Goal: Transaction & Acquisition: Purchase product/service

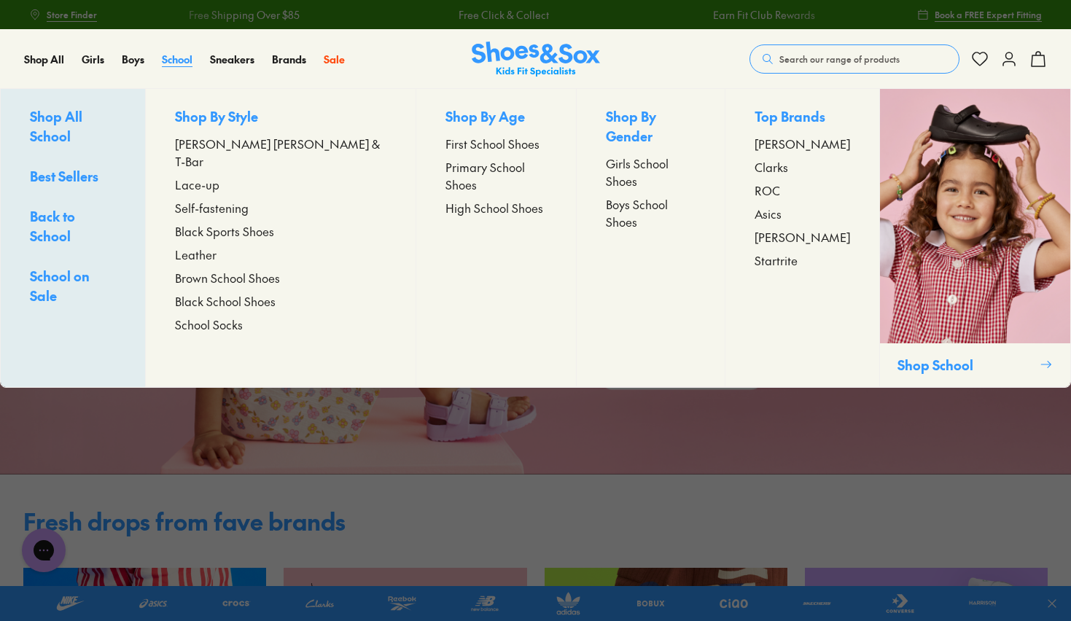
click at [173, 54] on span "School" at bounding box center [177, 59] width 31 height 15
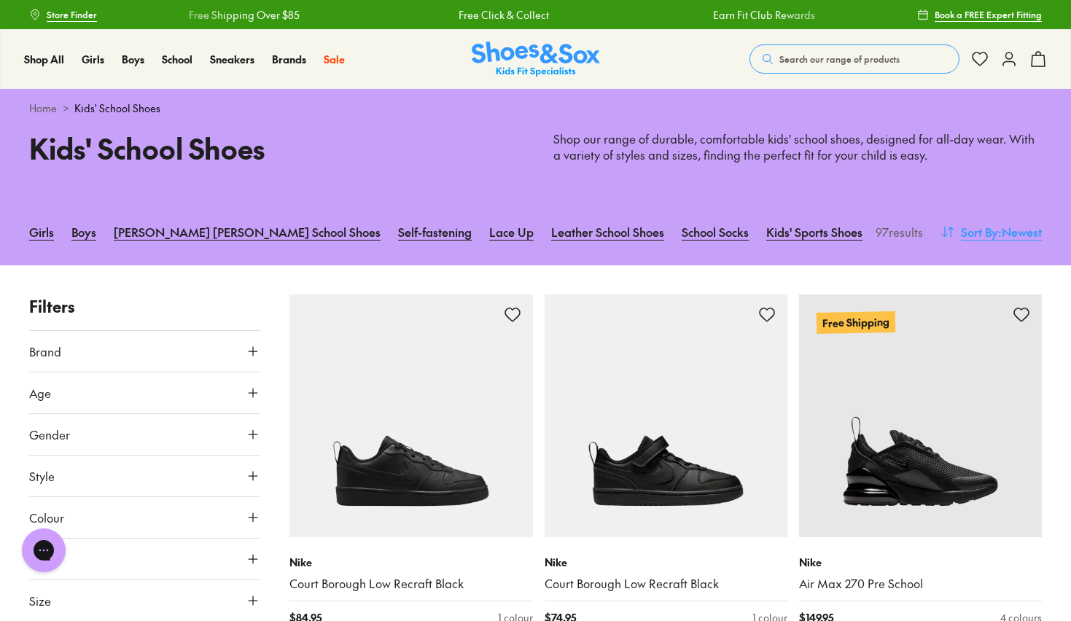
click at [1020, 237] on span ": Newest" at bounding box center [1020, 231] width 44 height 17
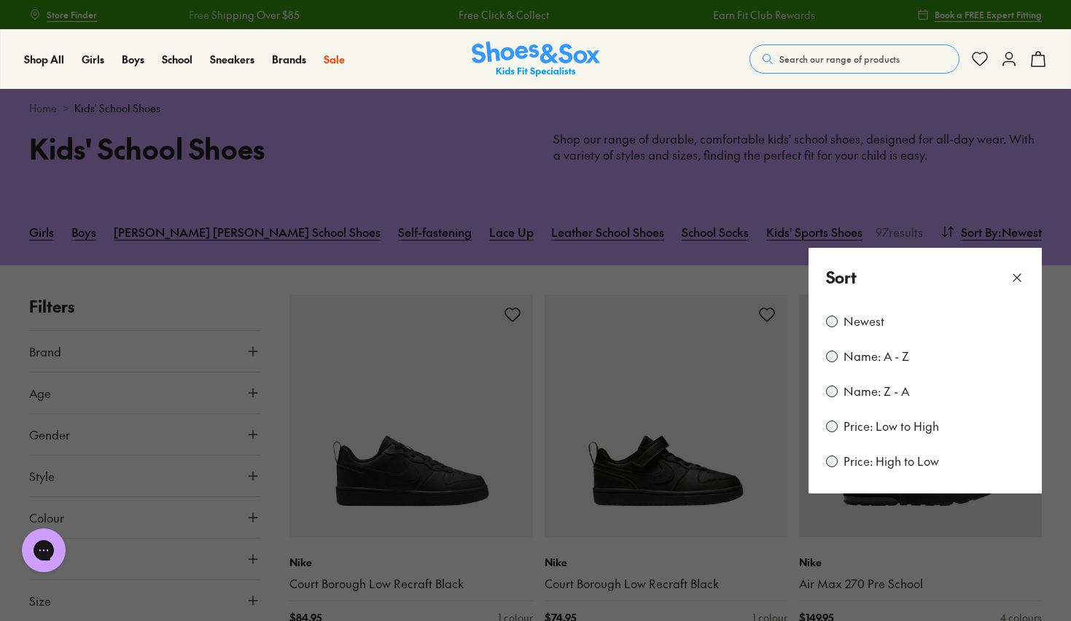
click at [872, 429] on label "Price: Low to High" at bounding box center [890, 426] width 95 height 16
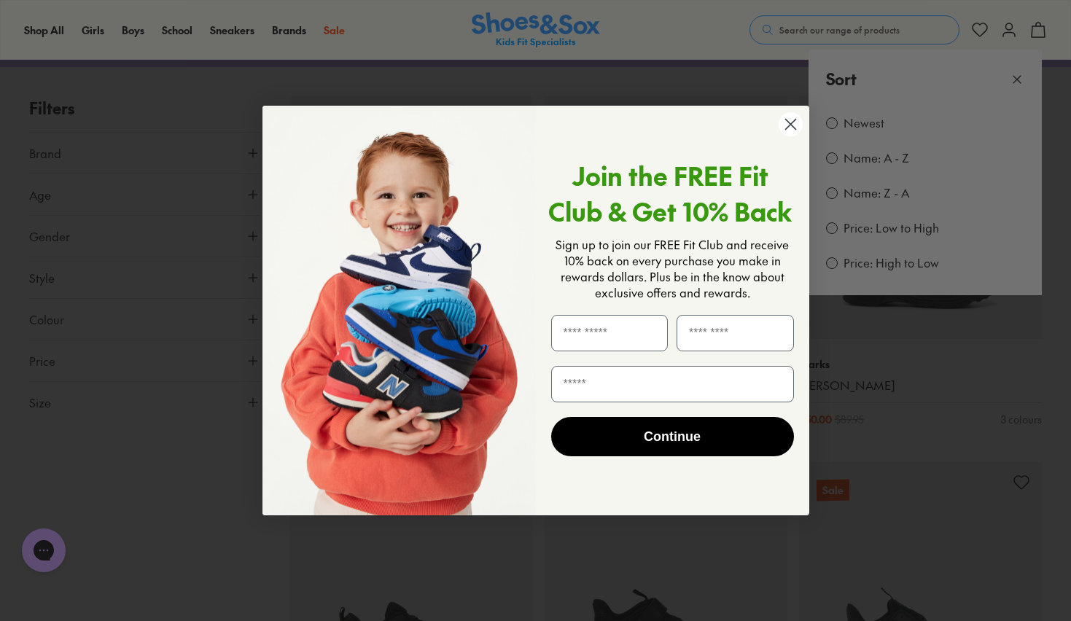
click at [794, 128] on icon "Close dialog" at bounding box center [790, 124] width 10 height 10
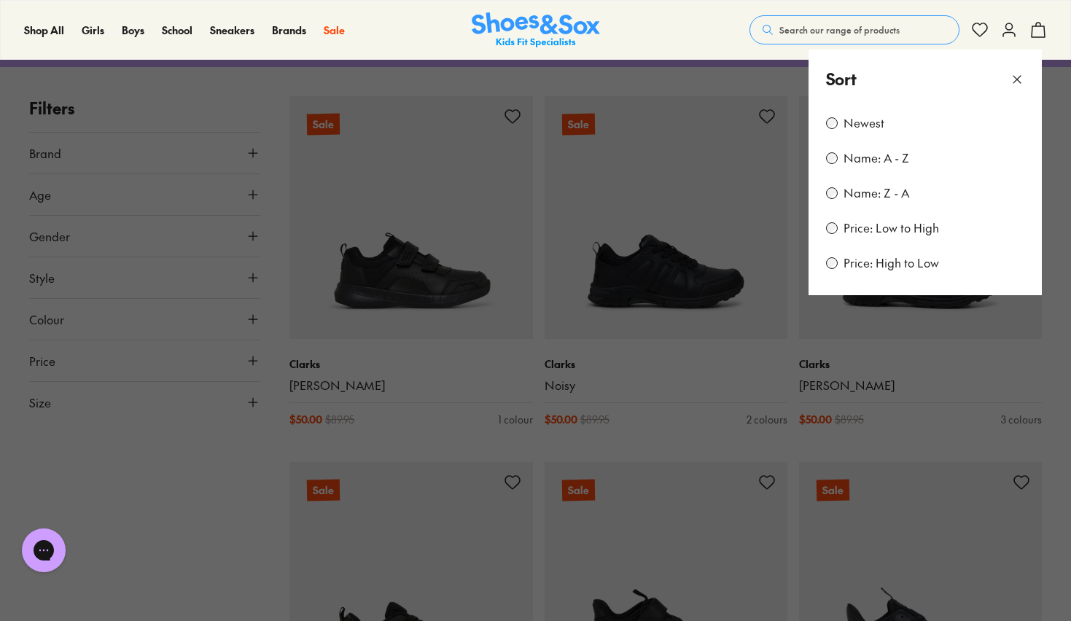
click at [904, 236] on label "Price: Low to High" at bounding box center [890, 228] width 95 height 16
click at [627, 36] on div "Shop All Shop All Shop All New Arrivals Up to 40% Off Sale Online Only Best Sel…" at bounding box center [535, 30] width 1071 height 60
click at [1028, 77] on div "Sort" at bounding box center [924, 79] width 233 height 59
click at [1008, 85] on div "Sort" at bounding box center [924, 79] width 233 height 59
click at [1015, 82] on icon at bounding box center [1016, 79] width 15 height 15
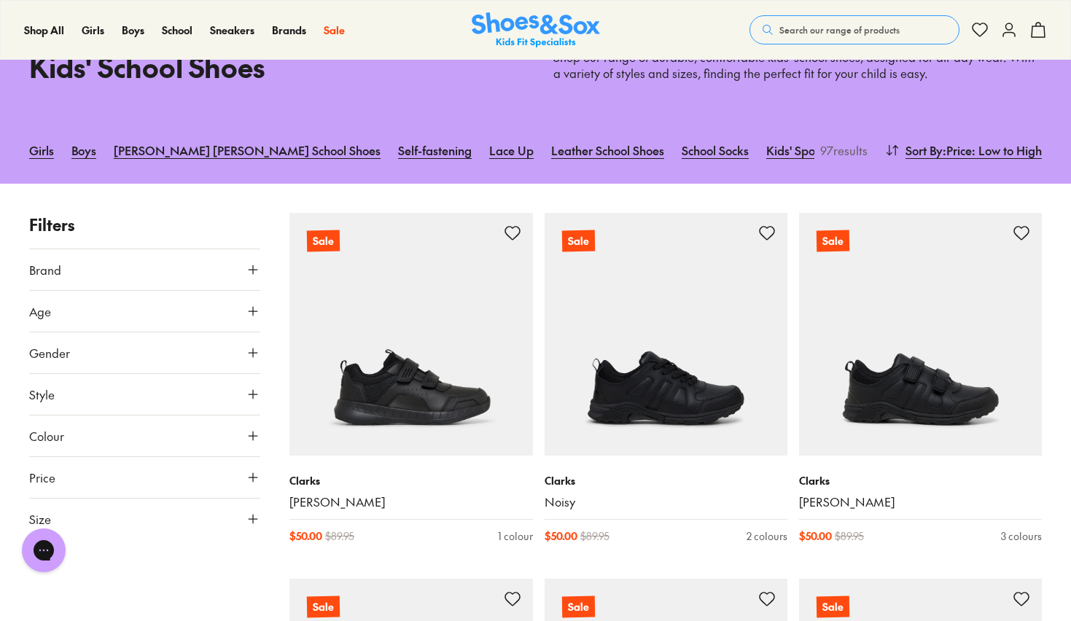
scroll to position [82, 0]
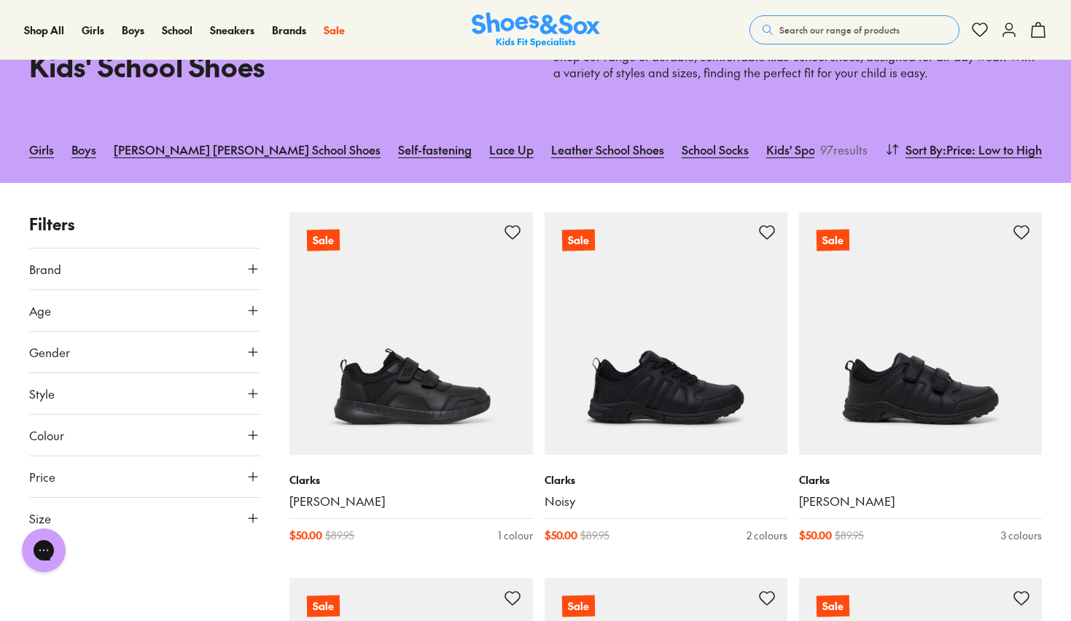
click at [68, 326] on button "Age" at bounding box center [144, 310] width 231 height 41
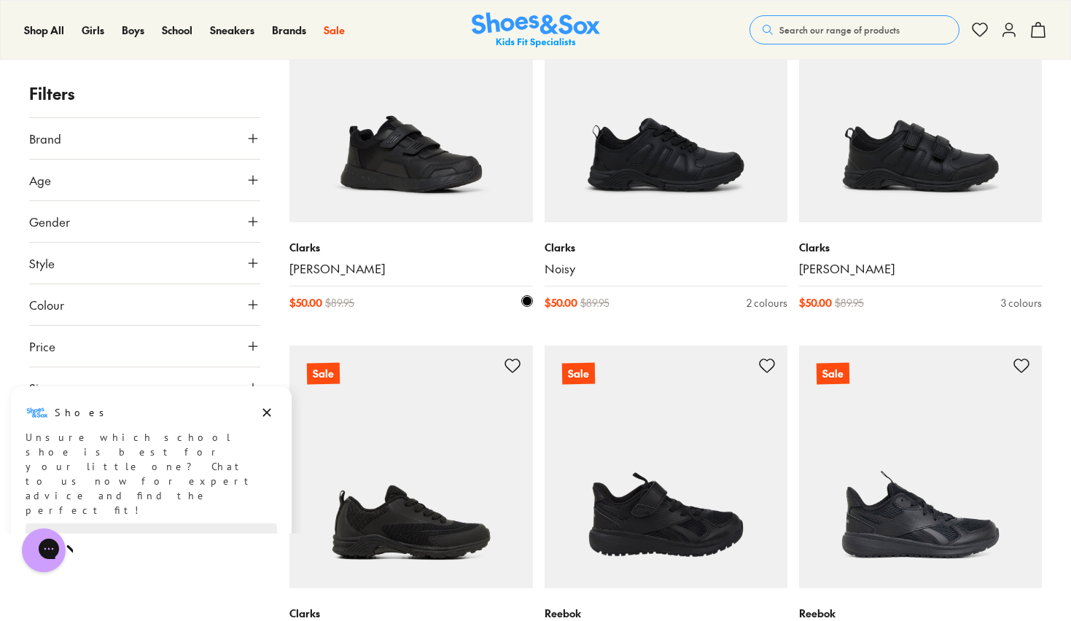
scroll to position [421, 0]
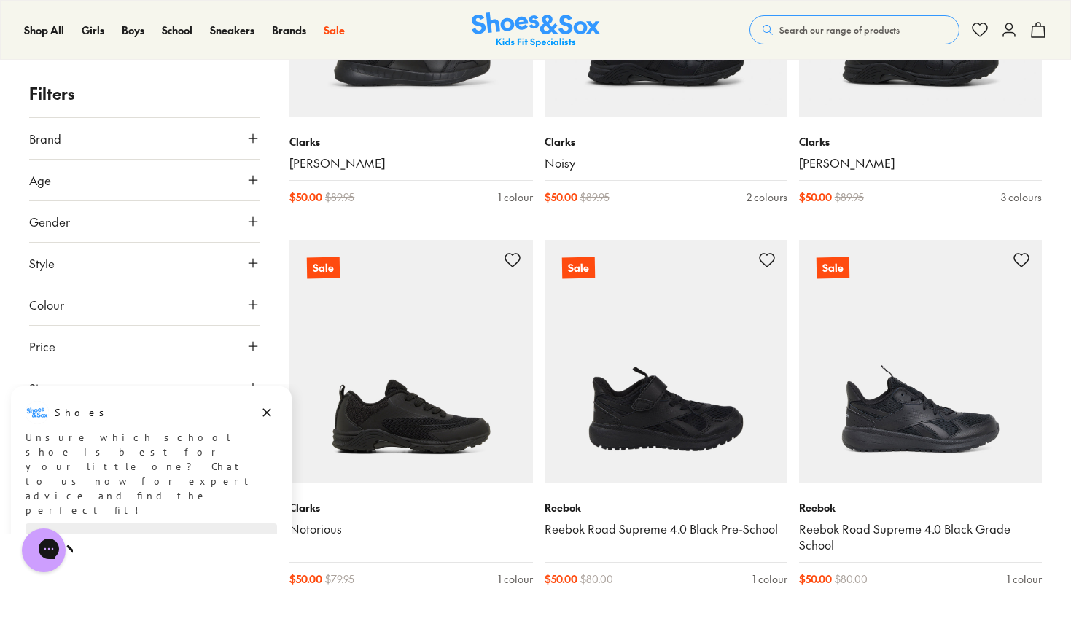
click at [257, 219] on icon at bounding box center [253, 221] width 15 height 15
click at [171, 268] on label "Girls" at bounding box center [173, 264] width 56 height 27
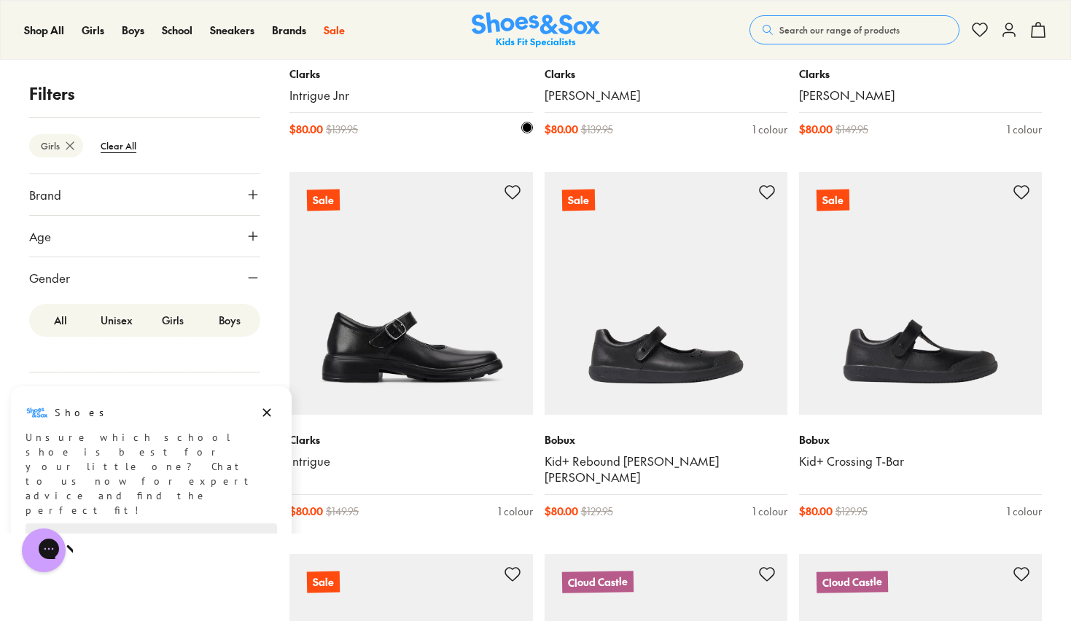
scroll to position [503, 0]
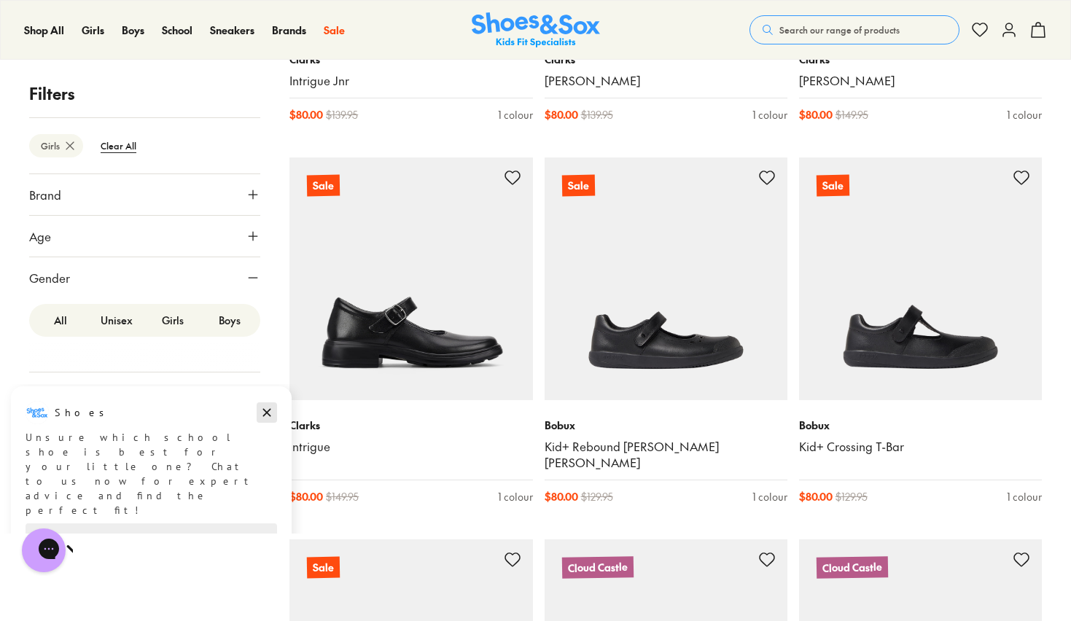
click at [273, 407] on icon "Dismiss campaign" at bounding box center [266, 412] width 15 height 17
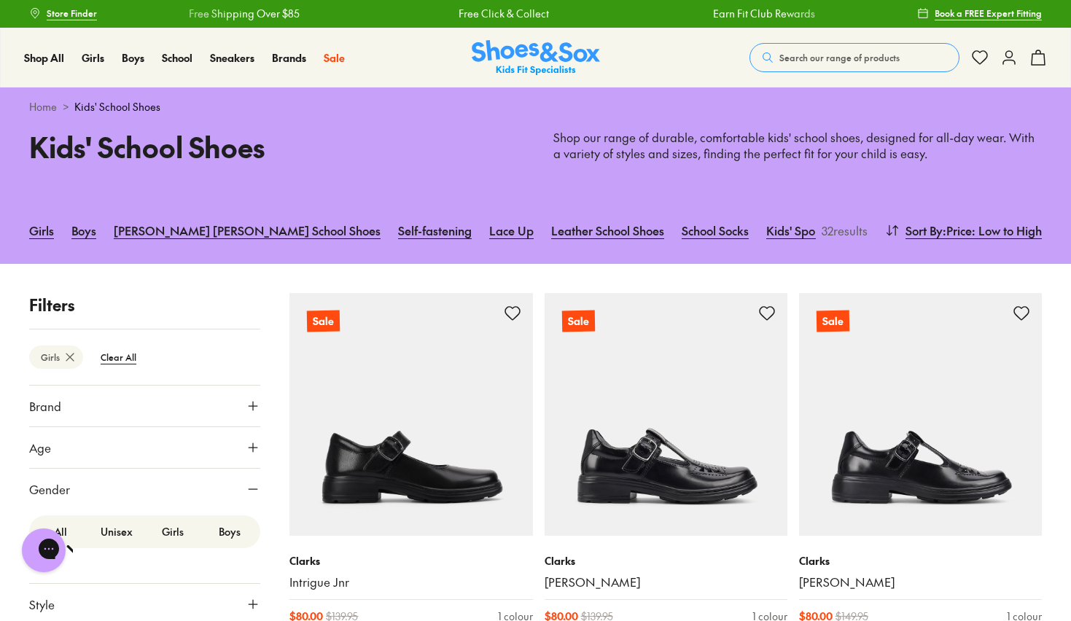
scroll to position [32, 0]
